Goal: Navigation & Orientation: Find specific page/section

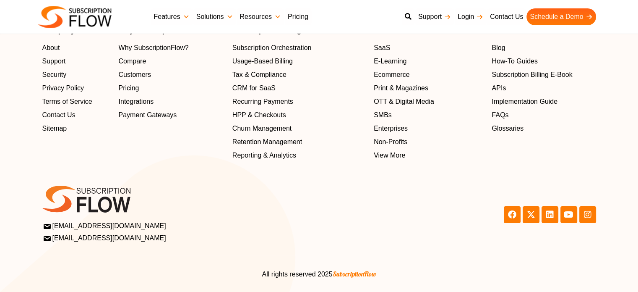
scroll to position [2766, 0]
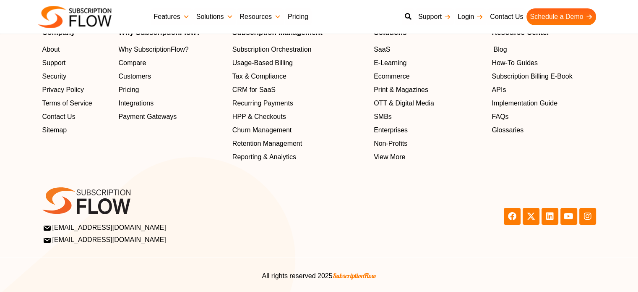
click at [498, 55] on span "Blog" at bounding box center [499, 50] width 13 height 10
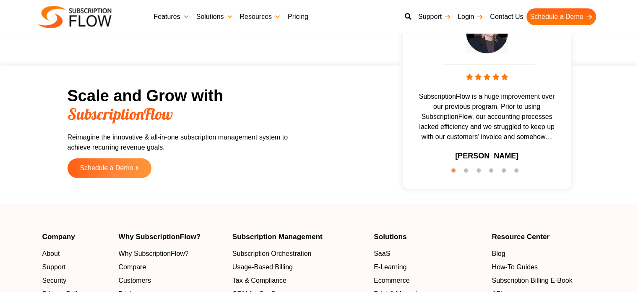
scroll to position [2557, 0]
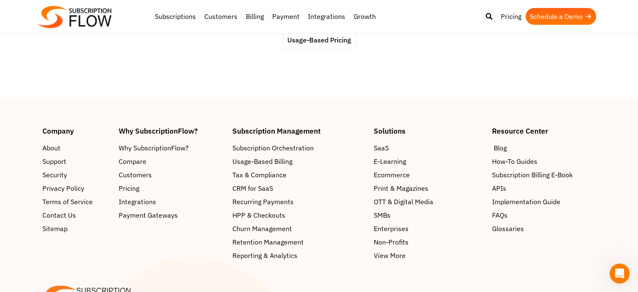
click at [503, 143] on span "Blog" at bounding box center [499, 148] width 13 height 10
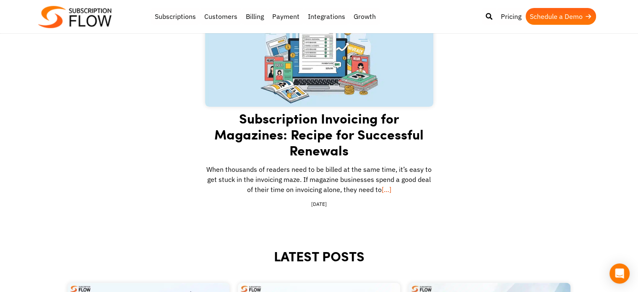
scroll to position [168, 0]
